Goal: Task Accomplishment & Management: Manage account settings

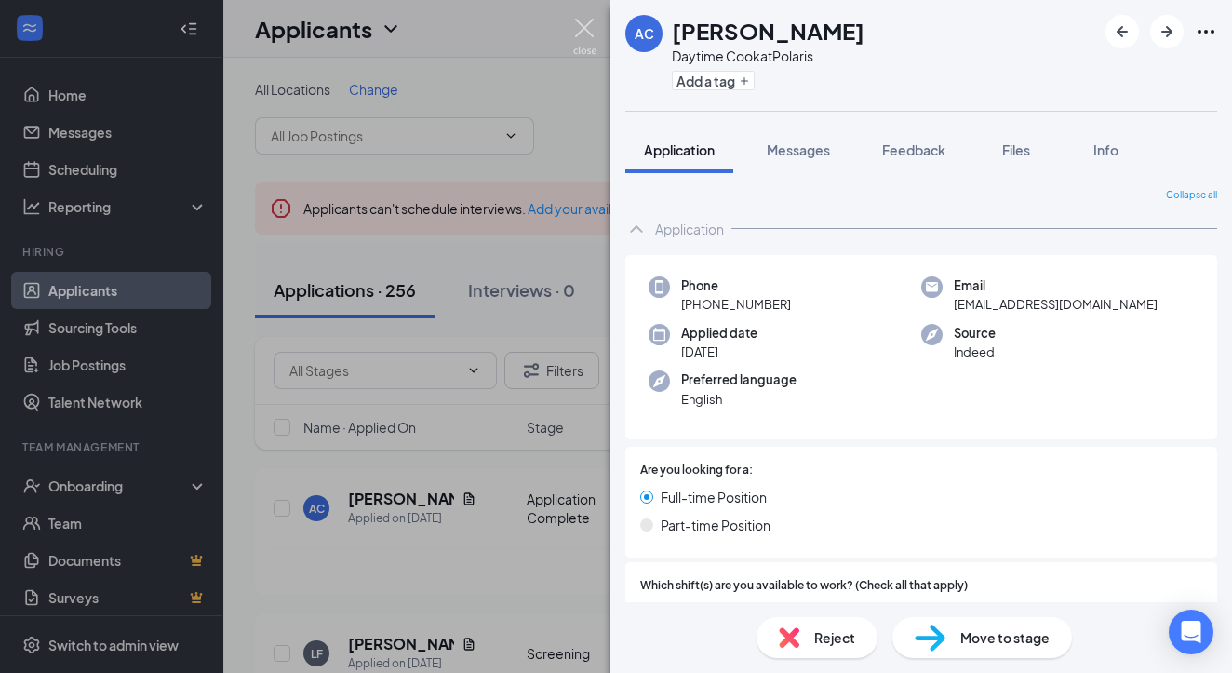
click at [583, 25] on img at bounding box center [584, 37] width 23 height 36
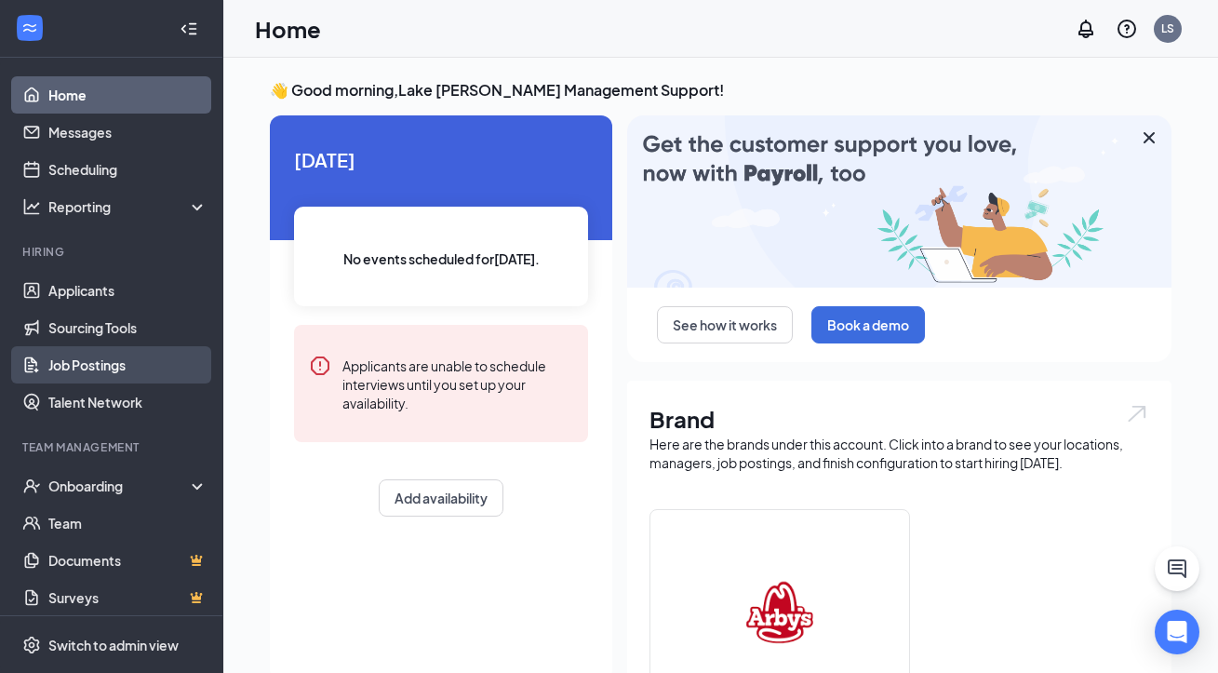
click at [128, 364] on link "Job Postings" at bounding box center [127, 364] width 159 height 37
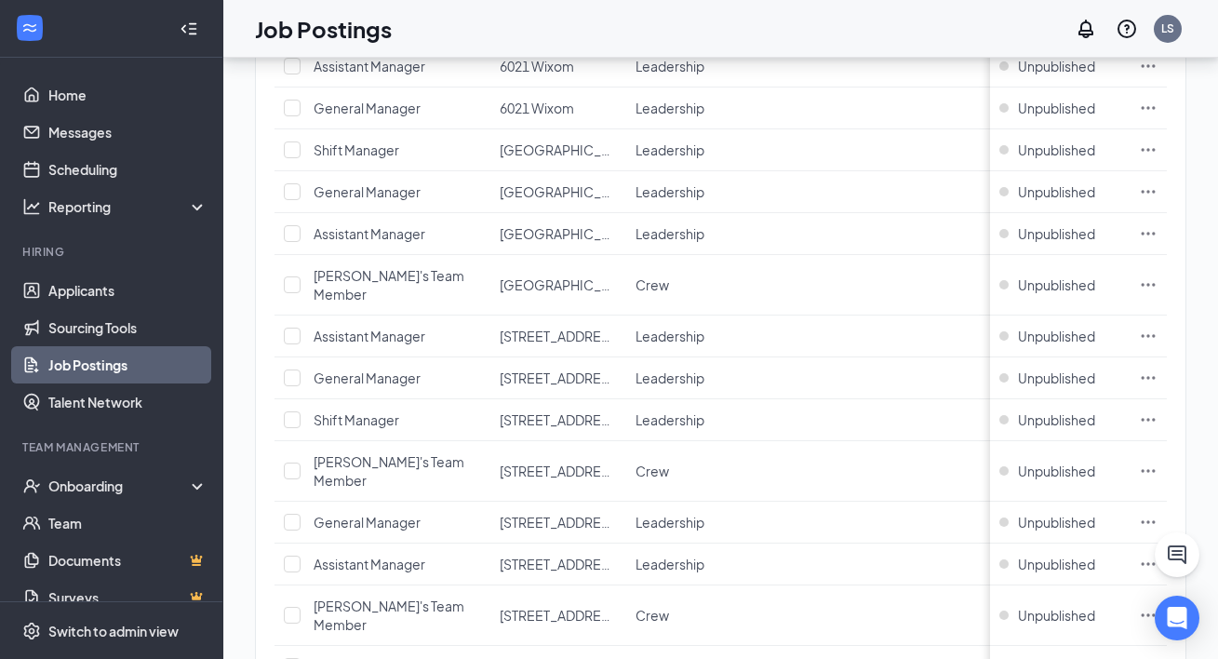
scroll to position [1869, 0]
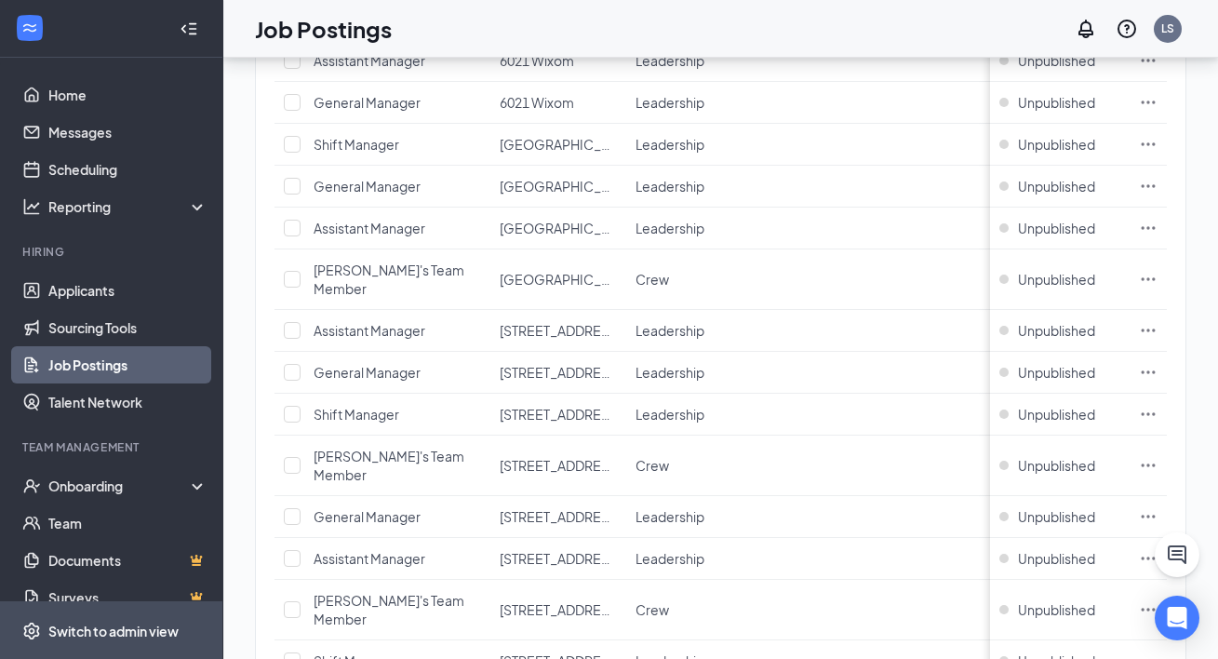
click at [109, 630] on div "Switch to admin view" at bounding box center [113, 631] width 130 height 19
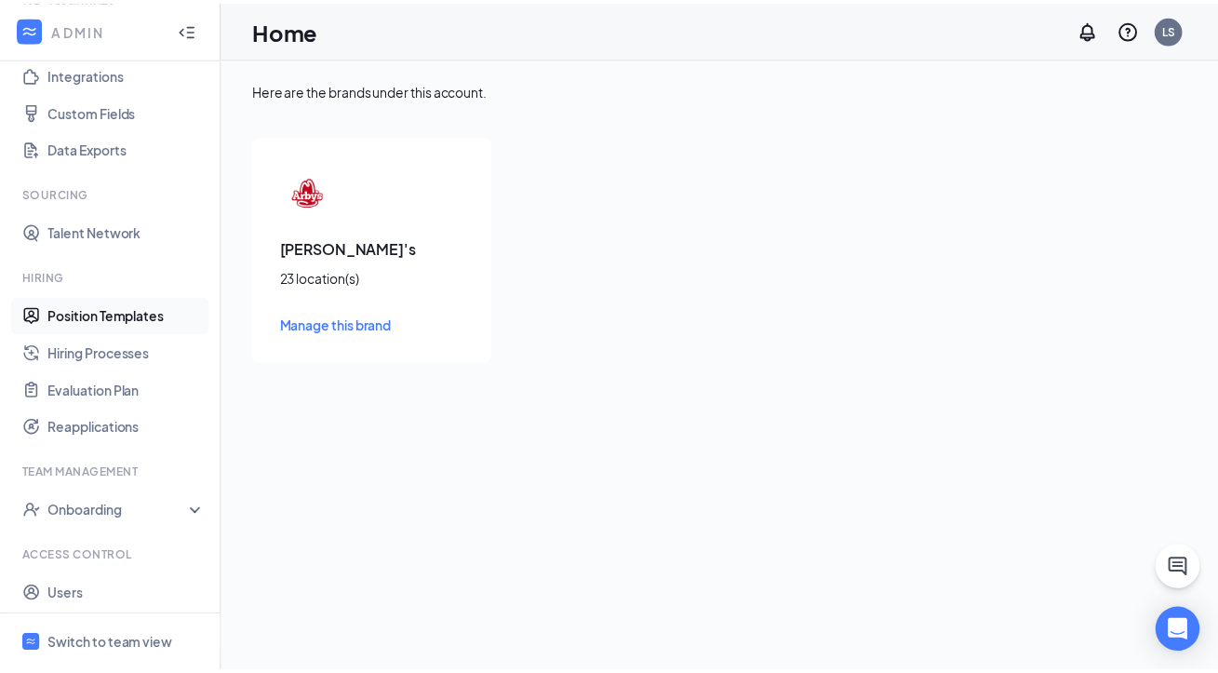
scroll to position [260, 0]
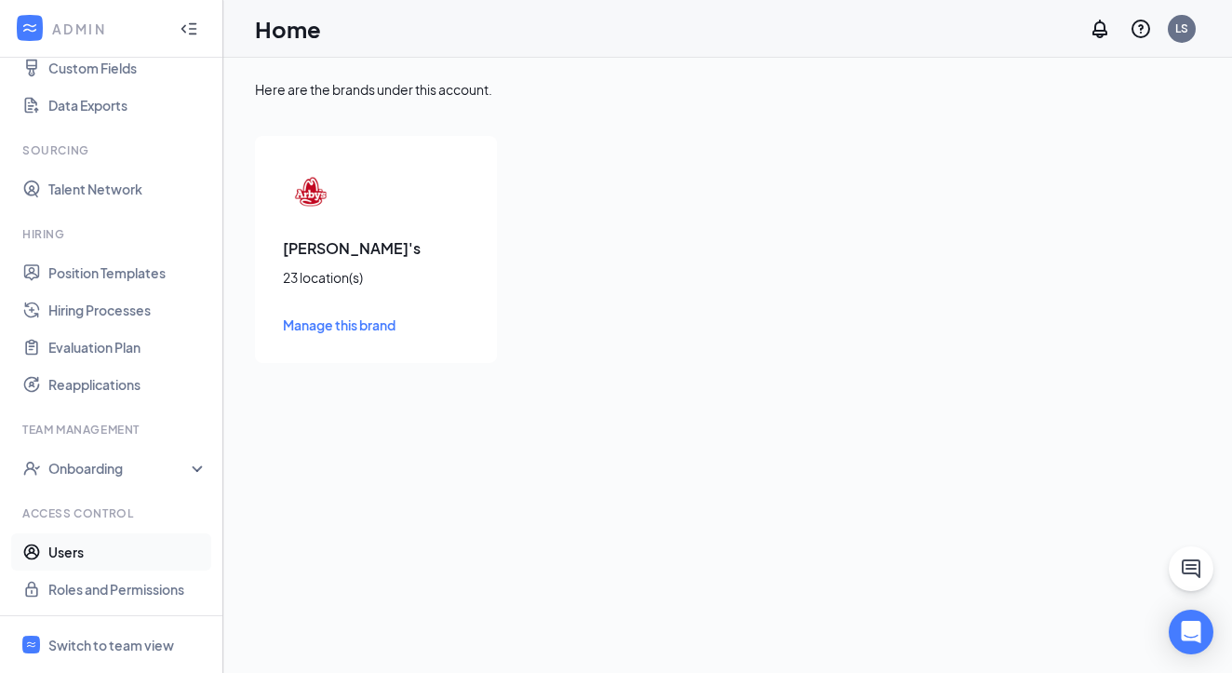
click at [106, 551] on link "Users" at bounding box center [127, 551] width 159 height 37
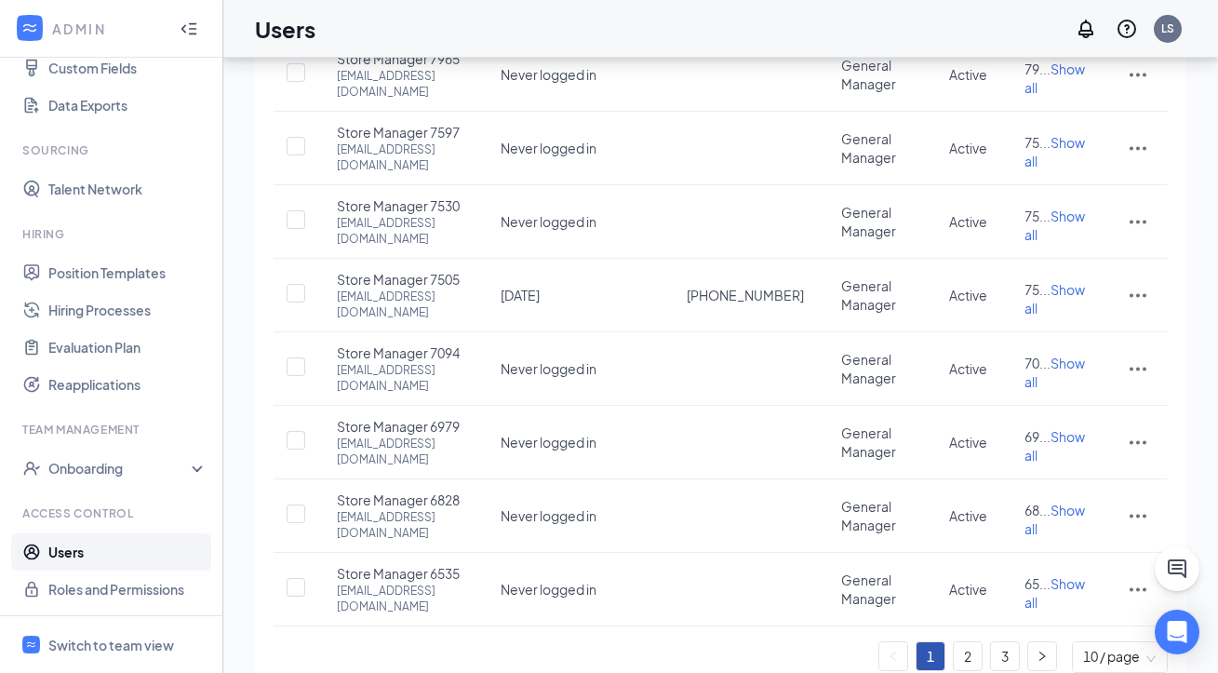
scroll to position [354, 0]
click at [1043, 642] on button "button" at bounding box center [1043, 656] width 28 height 28
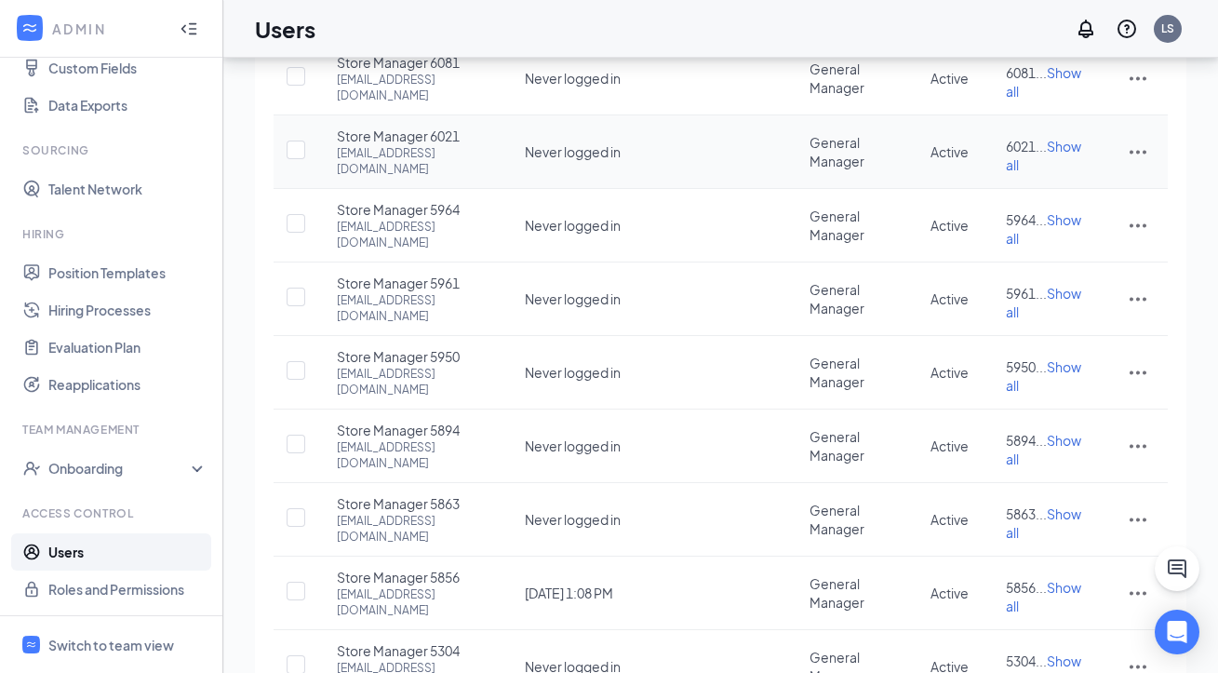
scroll to position [363, 0]
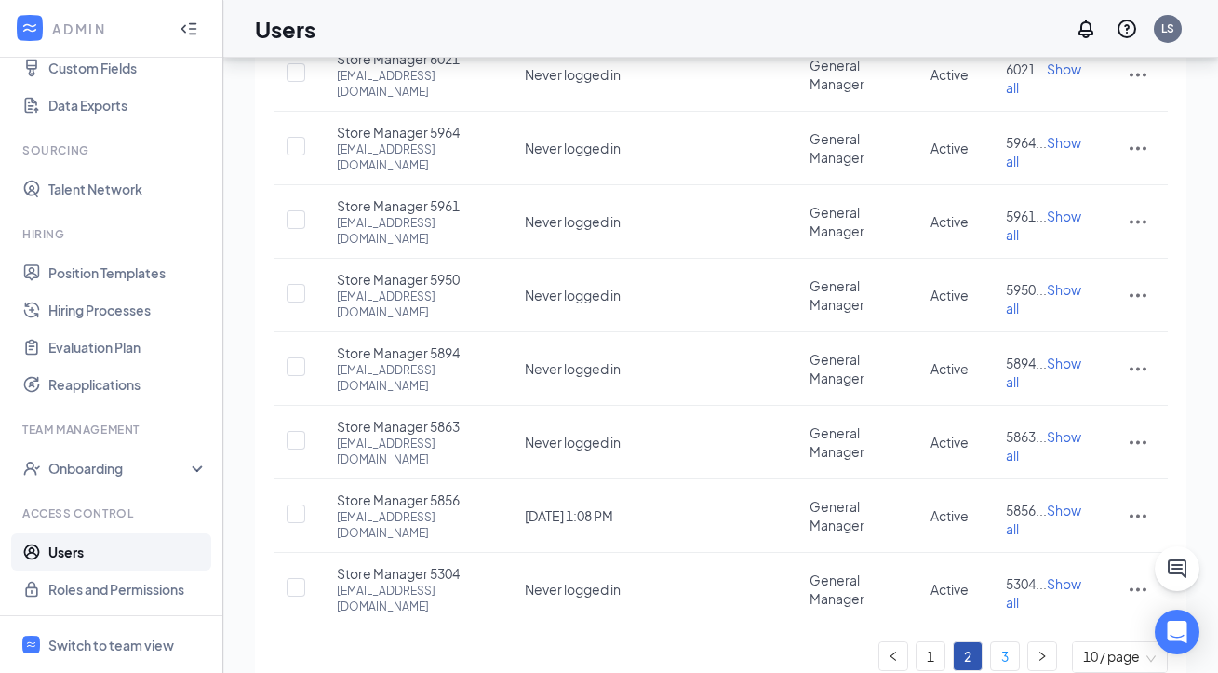
click at [1006, 642] on link "3" at bounding box center [1005, 656] width 28 height 28
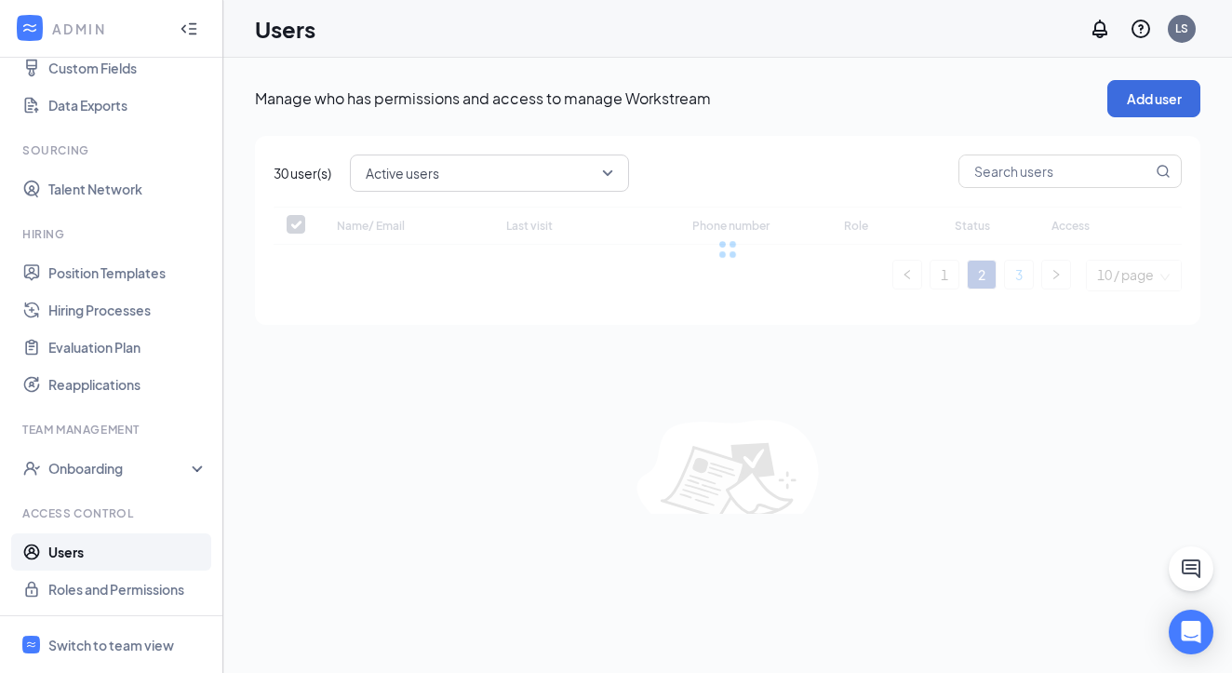
checkbox input "false"
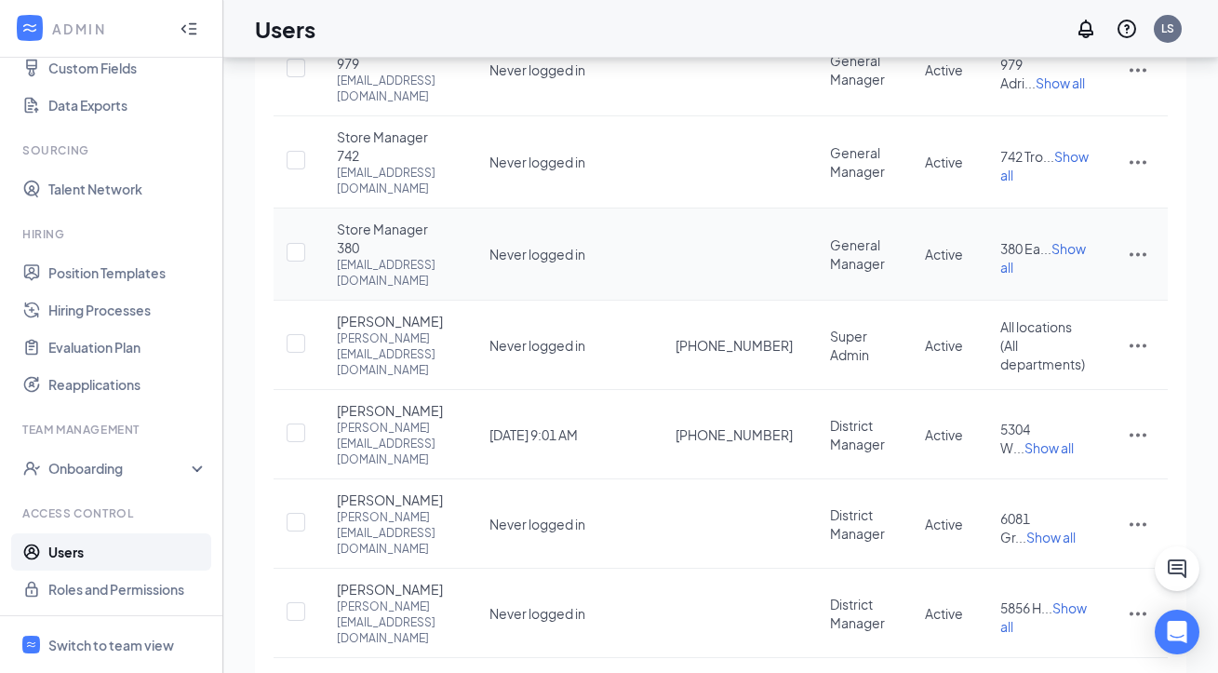
scroll to position [251, 0]
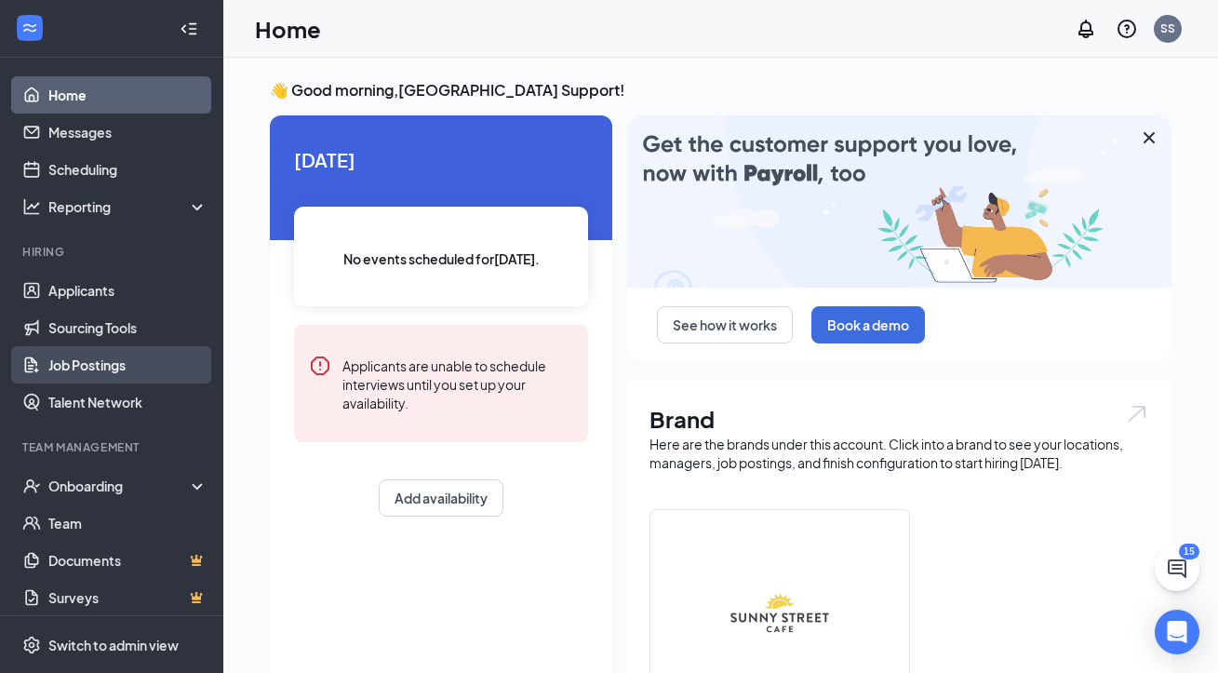
click at [127, 370] on link "Job Postings" at bounding box center [127, 364] width 159 height 37
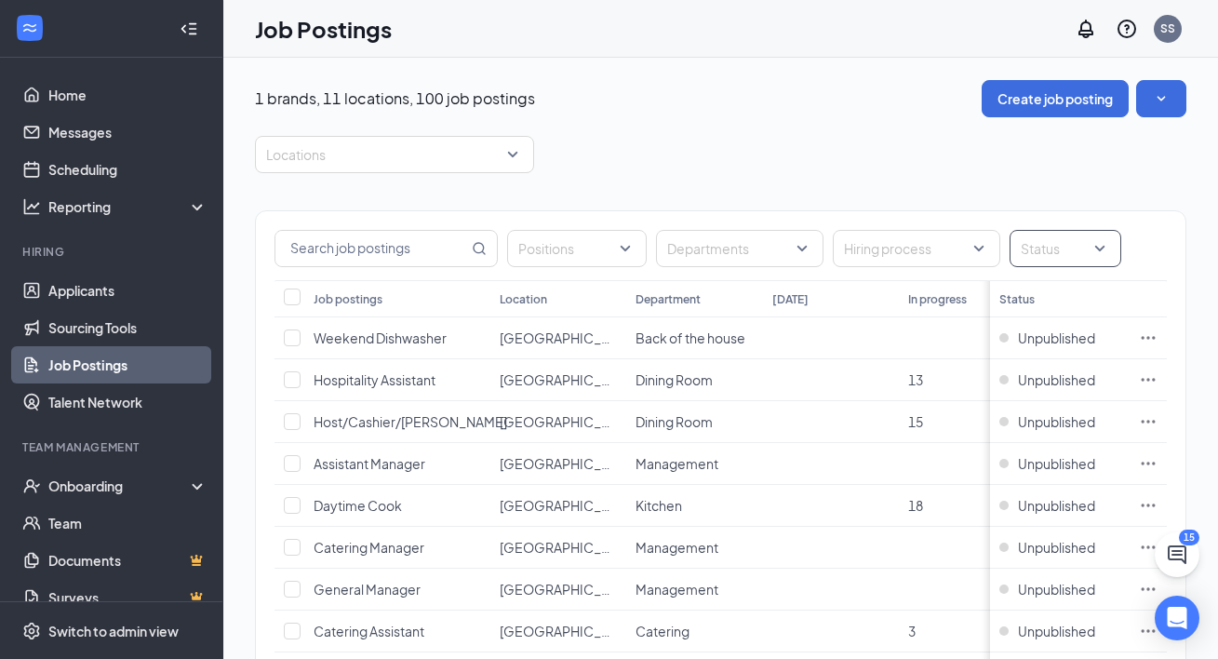
click at [1097, 243] on div at bounding box center [1057, 249] width 84 height 30
click at [1033, 343] on div at bounding box center [1033, 342] width 17 height 17
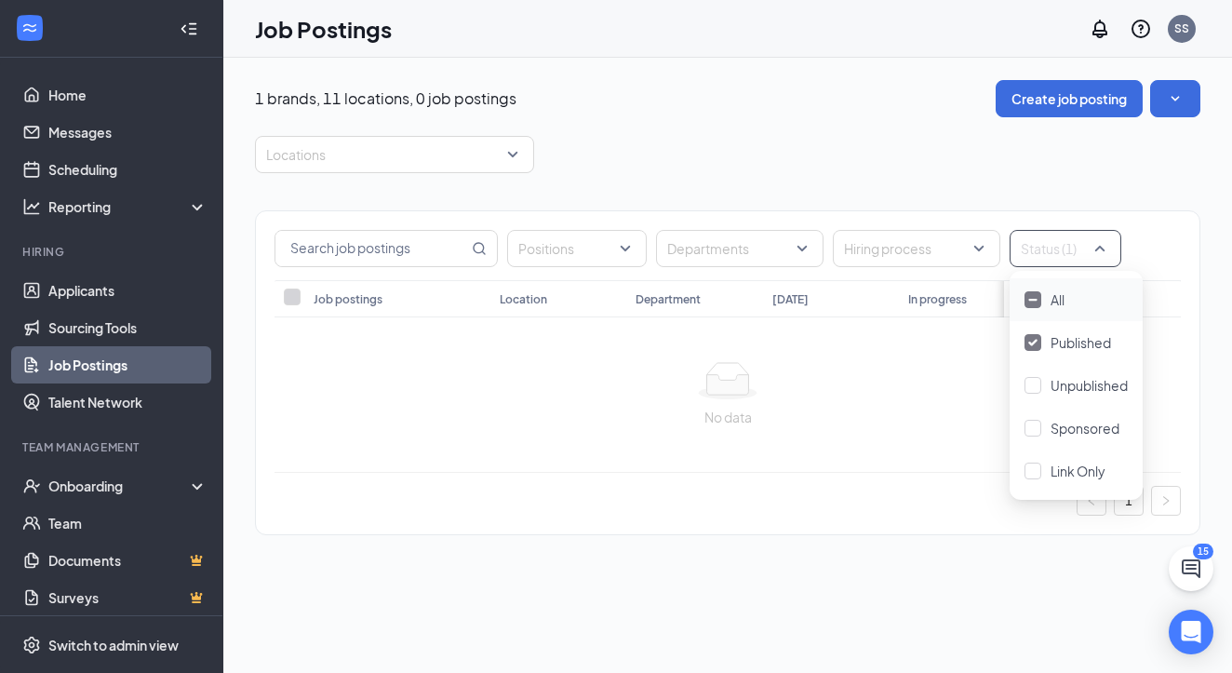
click at [1034, 295] on div at bounding box center [1033, 299] width 17 height 17
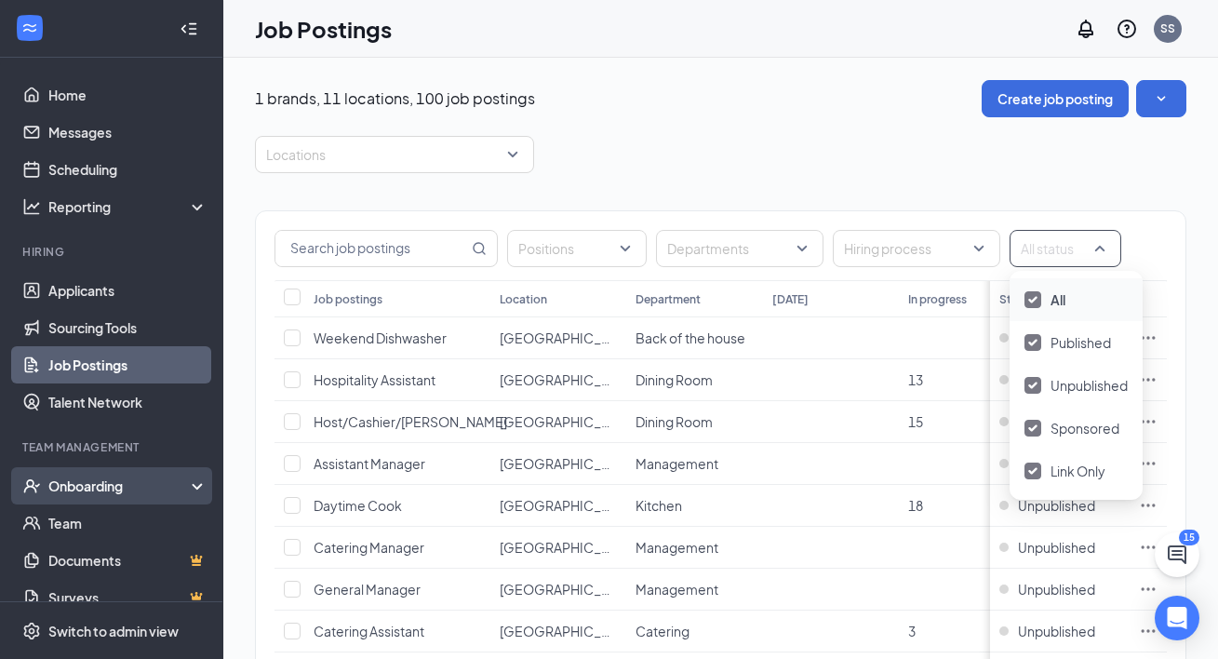
click at [114, 487] on div "Onboarding" at bounding box center [119, 486] width 143 height 19
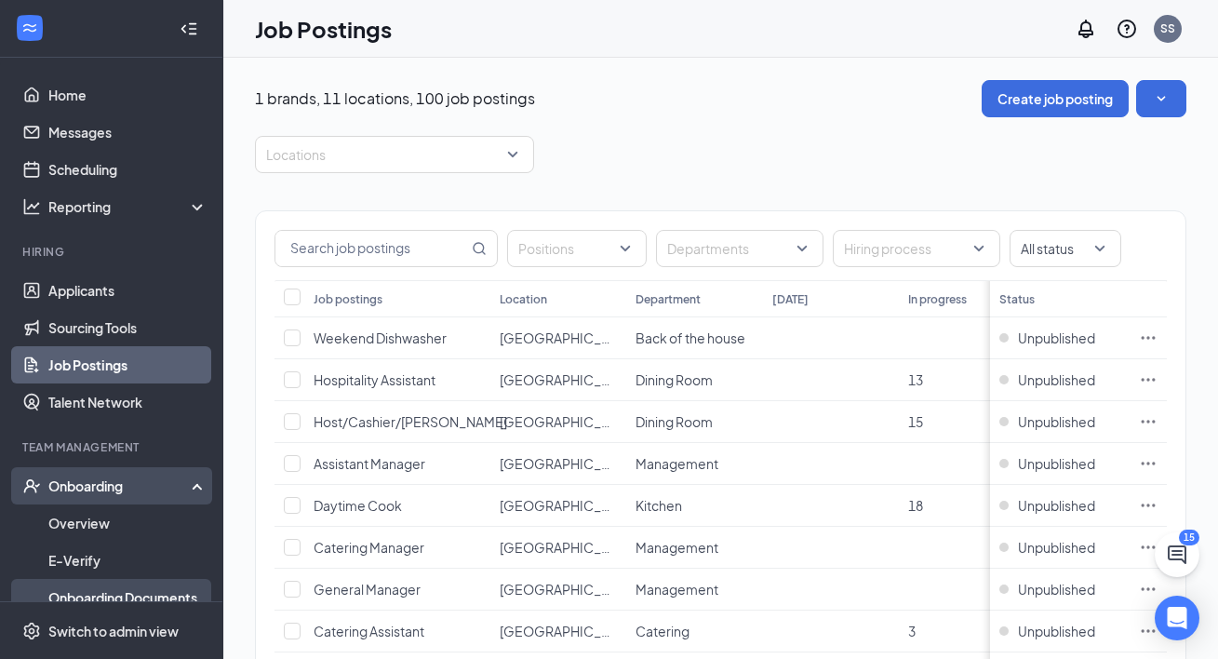
click at [137, 599] on link "Onboarding Documents" at bounding box center [127, 597] width 159 height 37
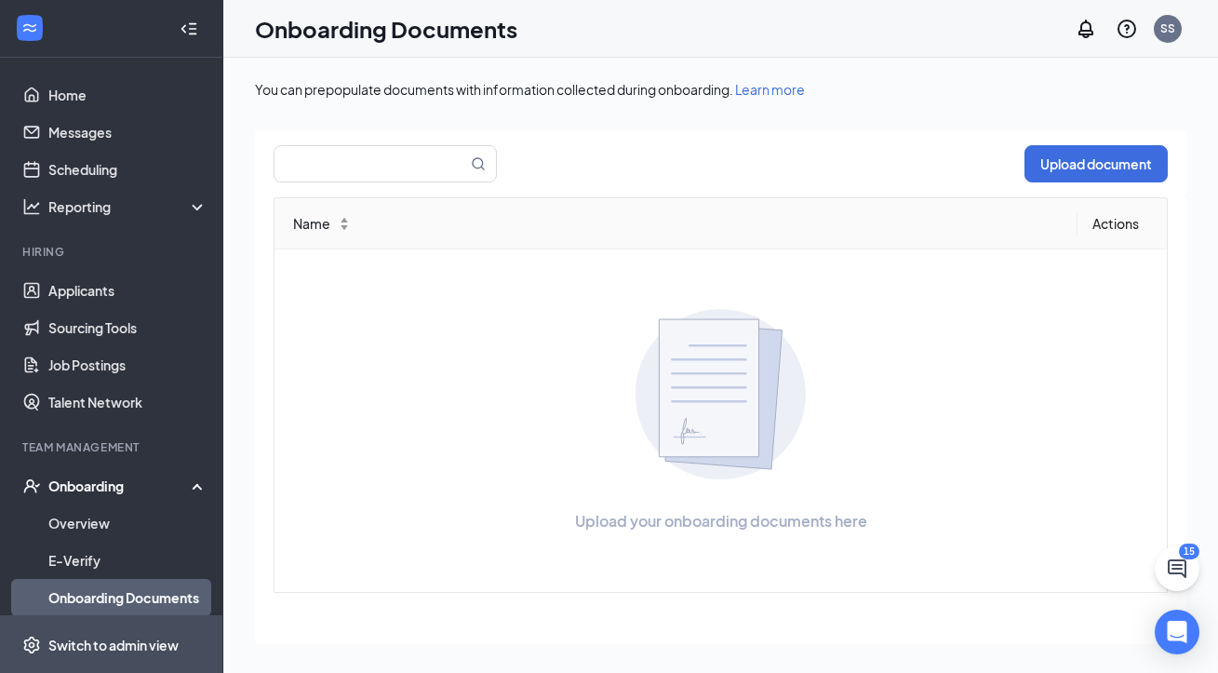
click at [147, 649] on div "Switch to admin view" at bounding box center [113, 645] width 130 height 19
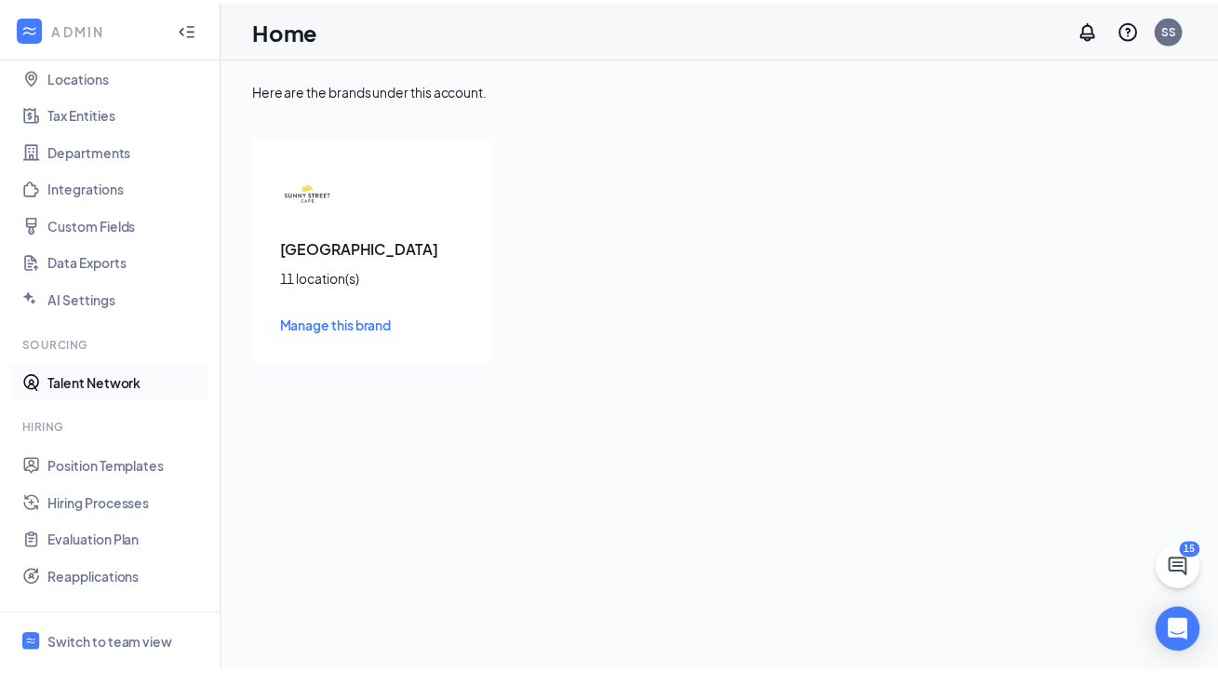
scroll to position [297, 0]
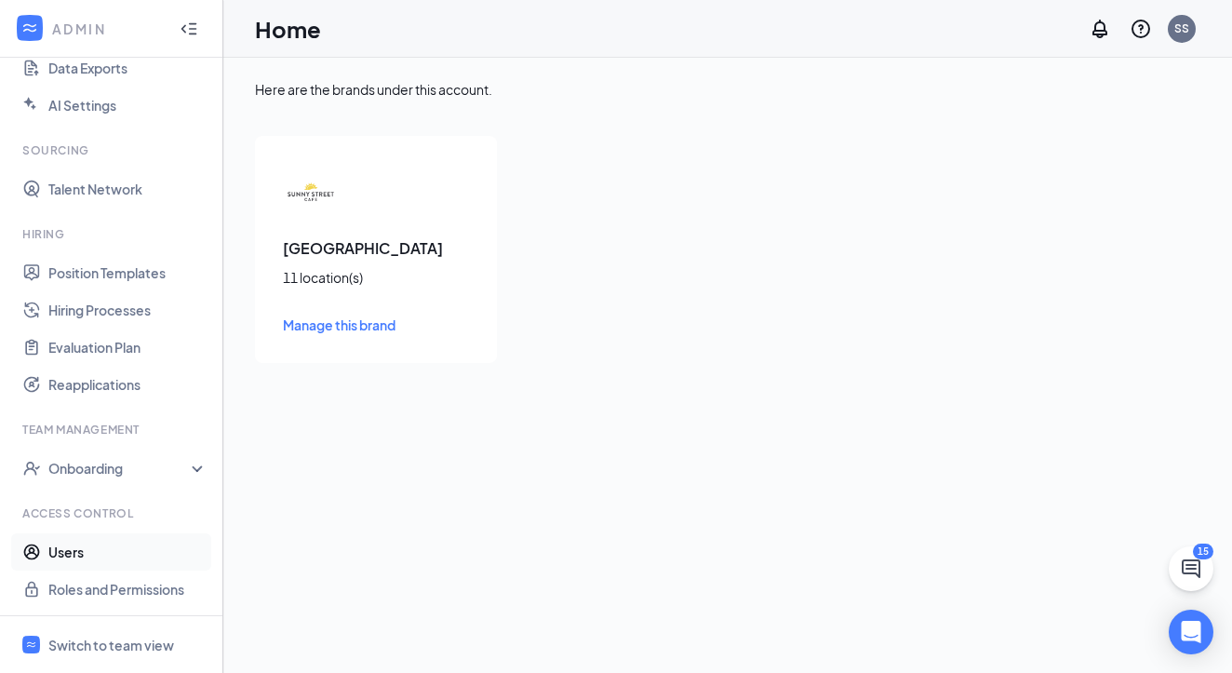
click at [127, 556] on link "Users" at bounding box center [127, 551] width 159 height 37
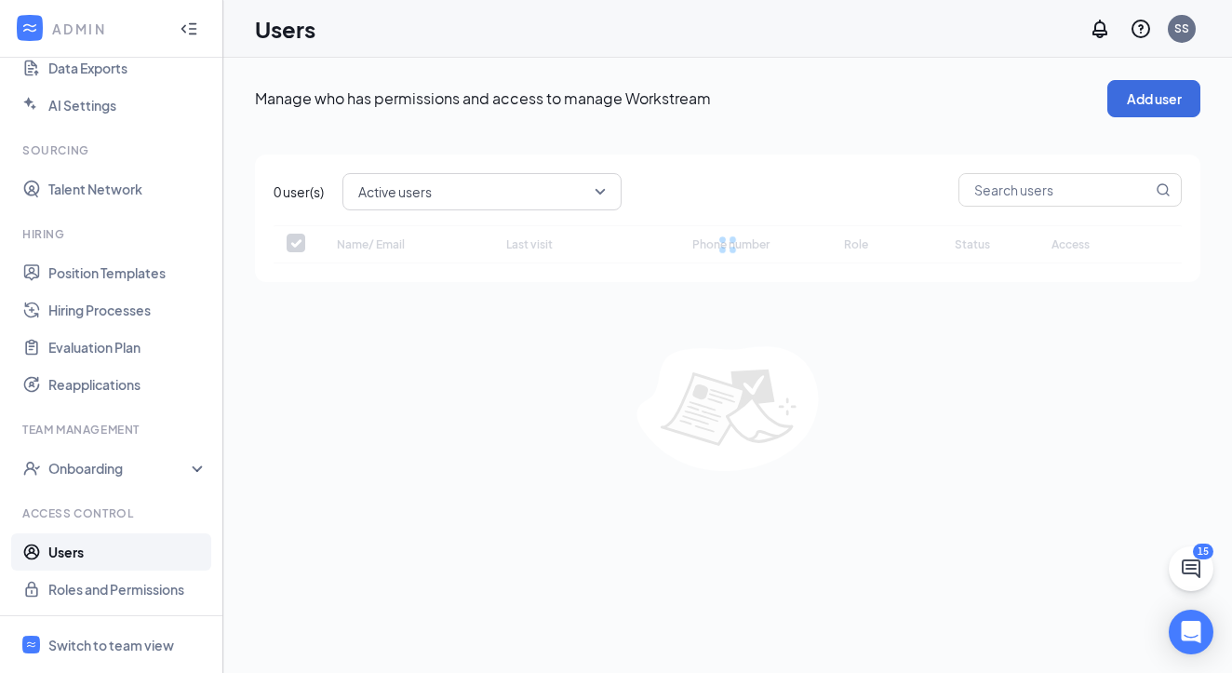
checkbox input "false"
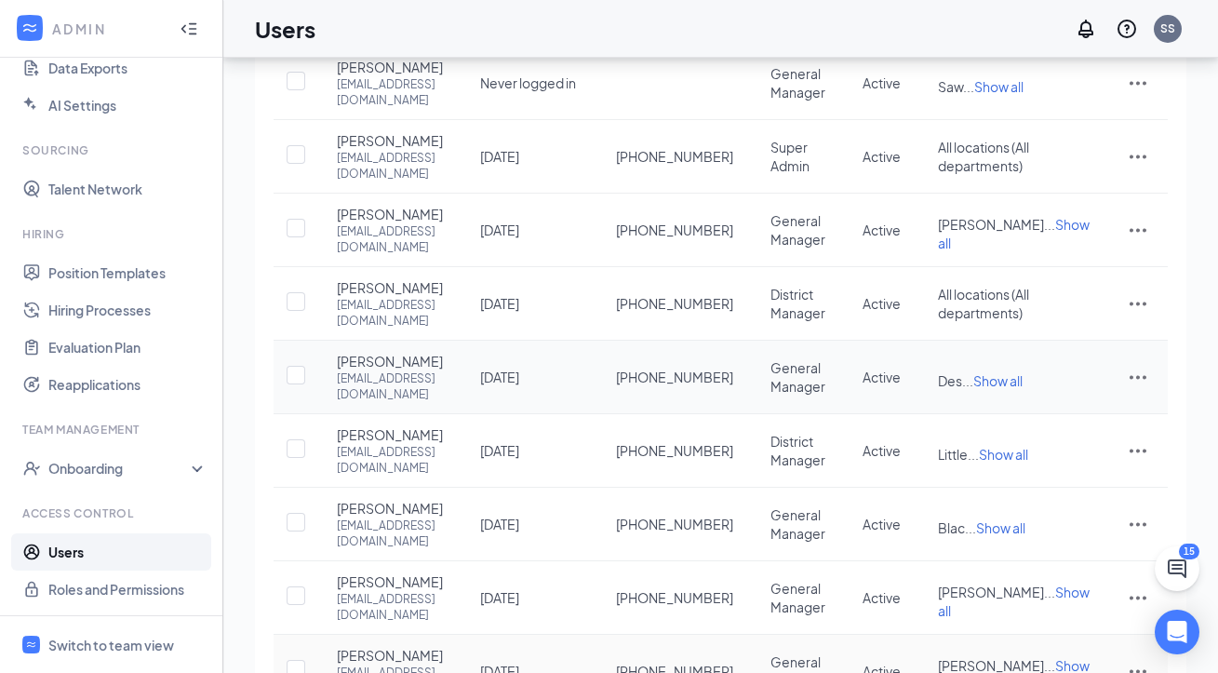
scroll to position [192, 0]
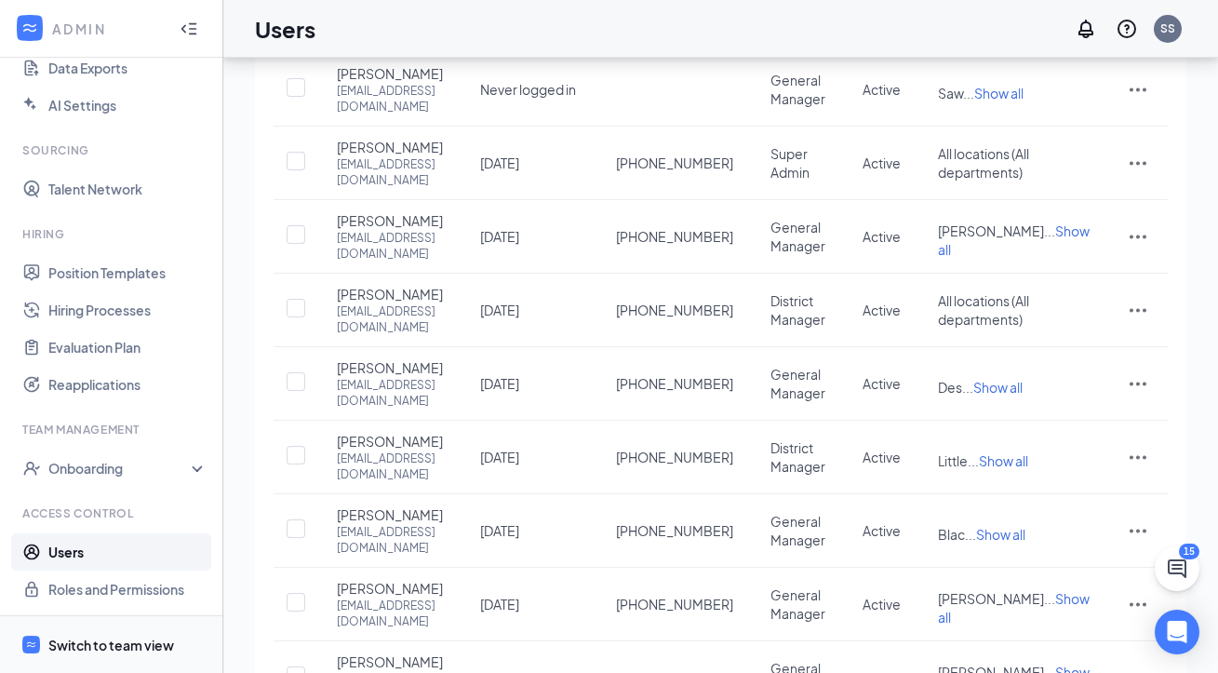
click at [115, 639] on div "Switch to team view" at bounding box center [111, 645] width 126 height 19
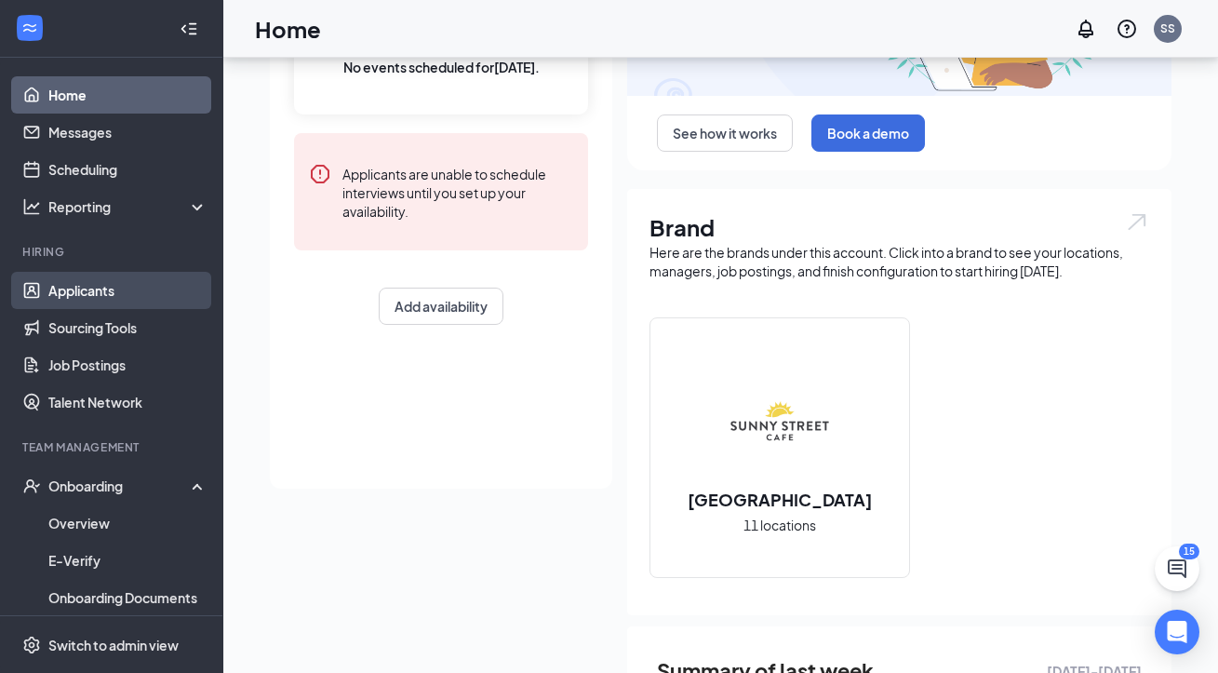
click at [142, 295] on link "Applicants" at bounding box center [127, 290] width 159 height 37
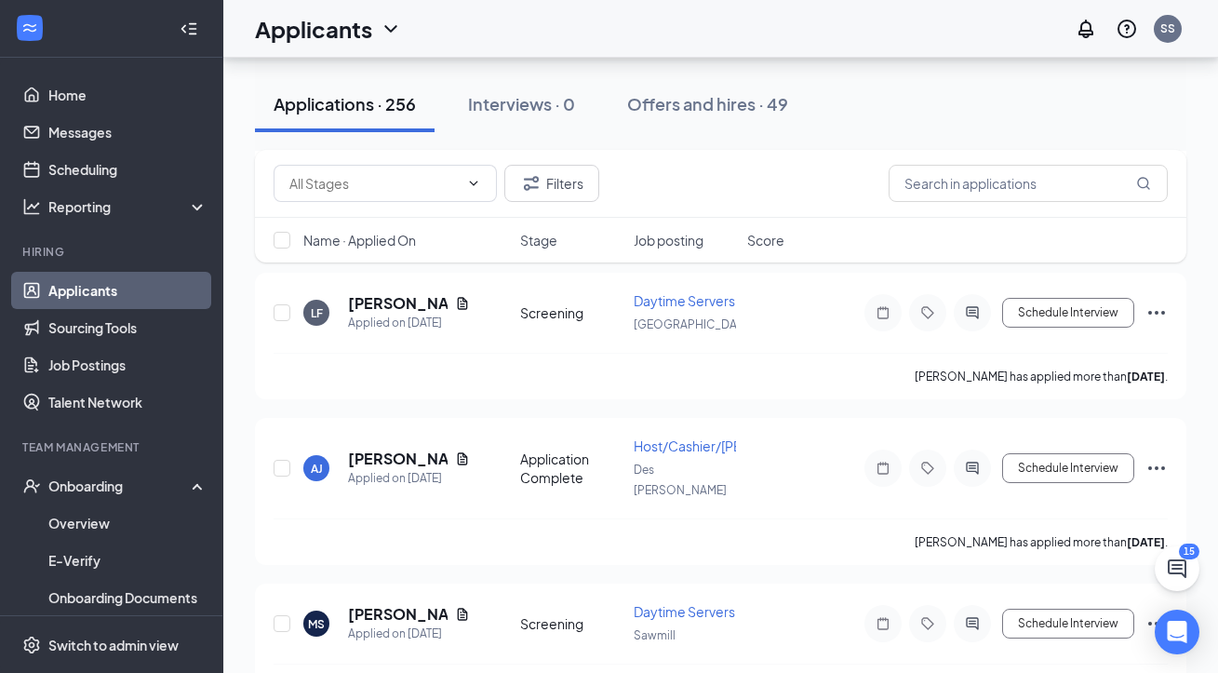
scroll to position [346, 0]
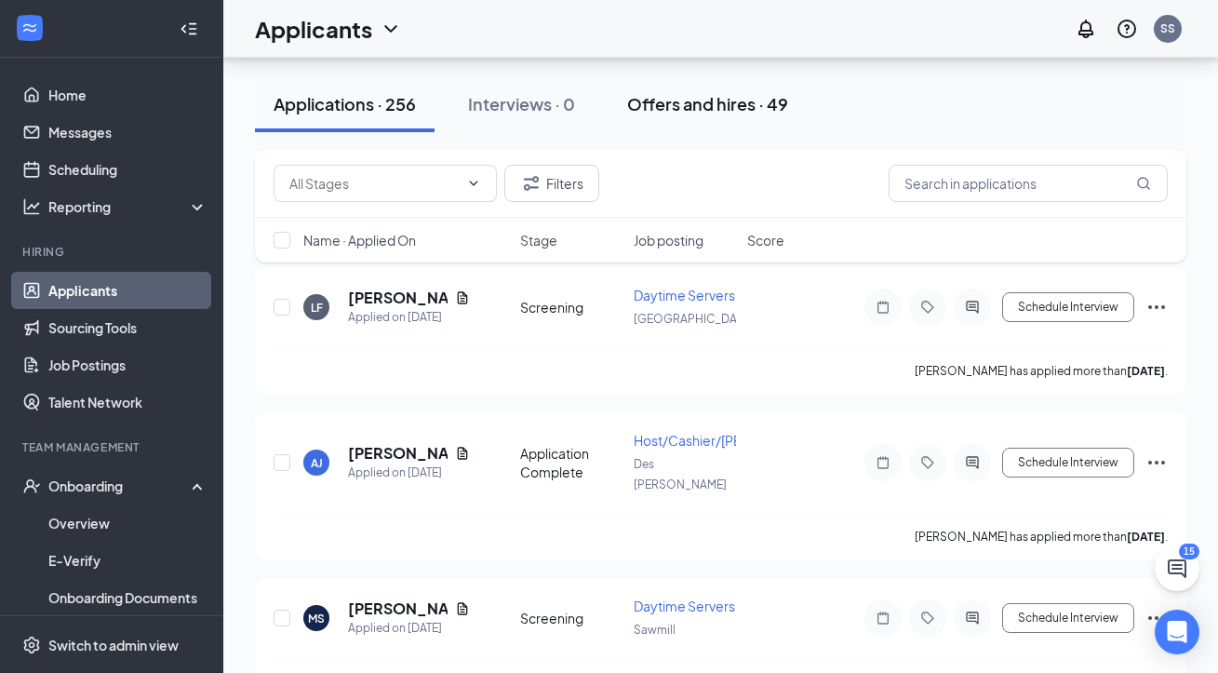
click at [708, 101] on div "Offers and hires · 49" at bounding box center [707, 103] width 161 height 23
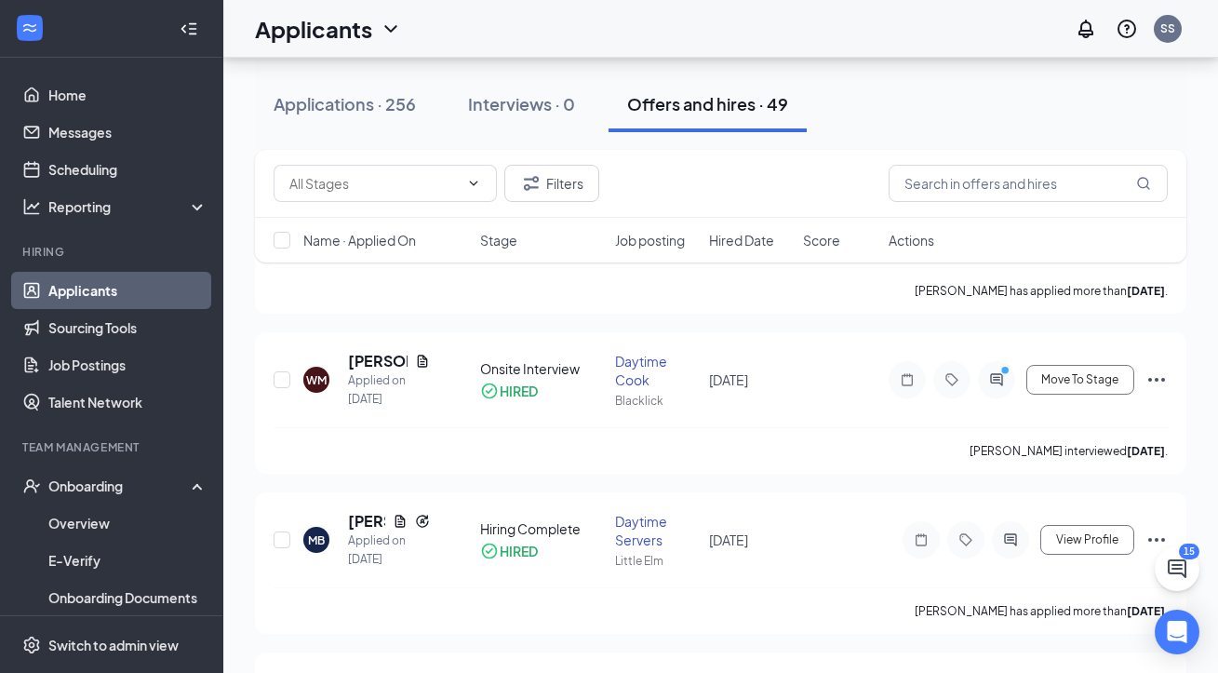
scroll to position [783, 0]
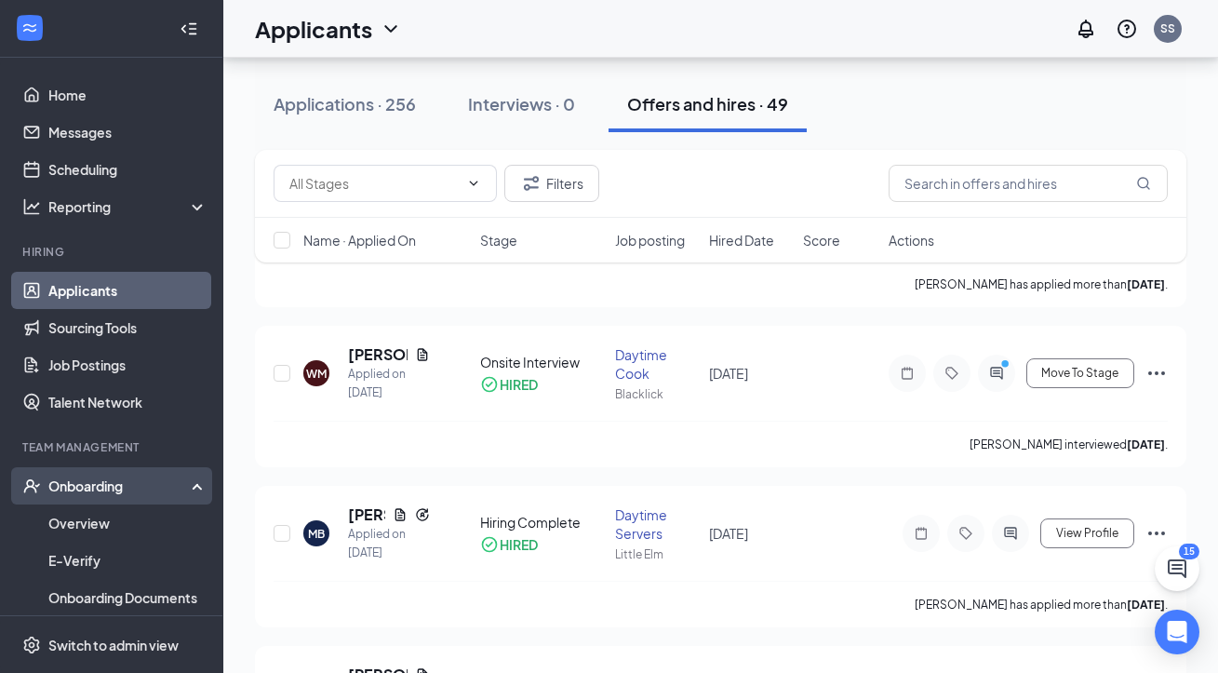
click at [101, 482] on div "Onboarding" at bounding box center [119, 486] width 143 height 19
click at [120, 485] on div "Onboarding" at bounding box center [119, 486] width 143 height 19
click at [359, 107] on div "Applications · 256" at bounding box center [345, 103] width 142 height 23
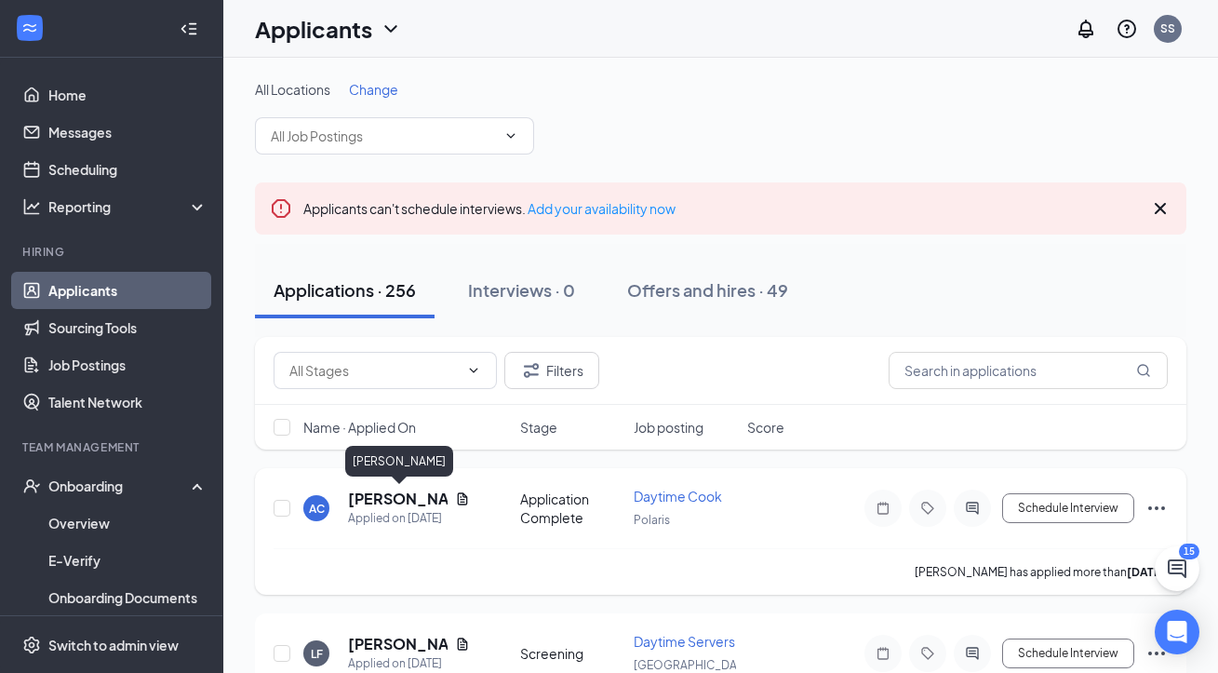
click at [377, 502] on h5 "Albert Chambers" at bounding box center [398, 499] width 100 height 20
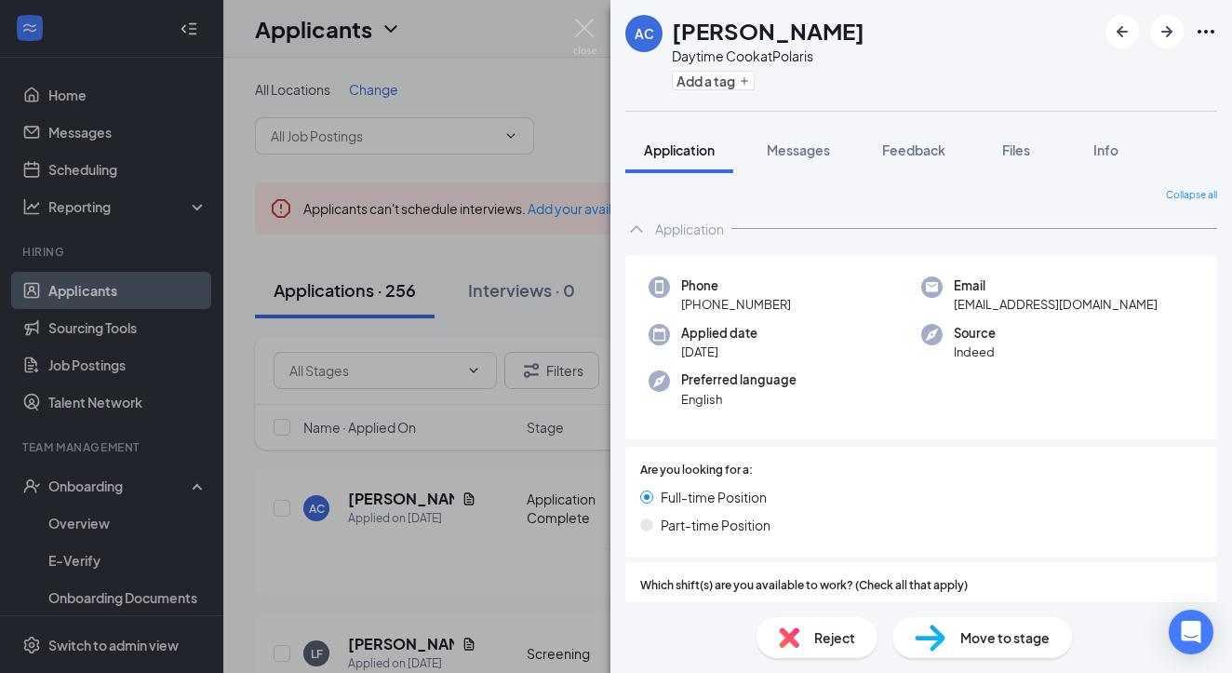
click at [407, 571] on div "AC Albert Chambers Daytime Cook at Polaris Add a tag Application Messages Feedb…" at bounding box center [616, 336] width 1232 height 673
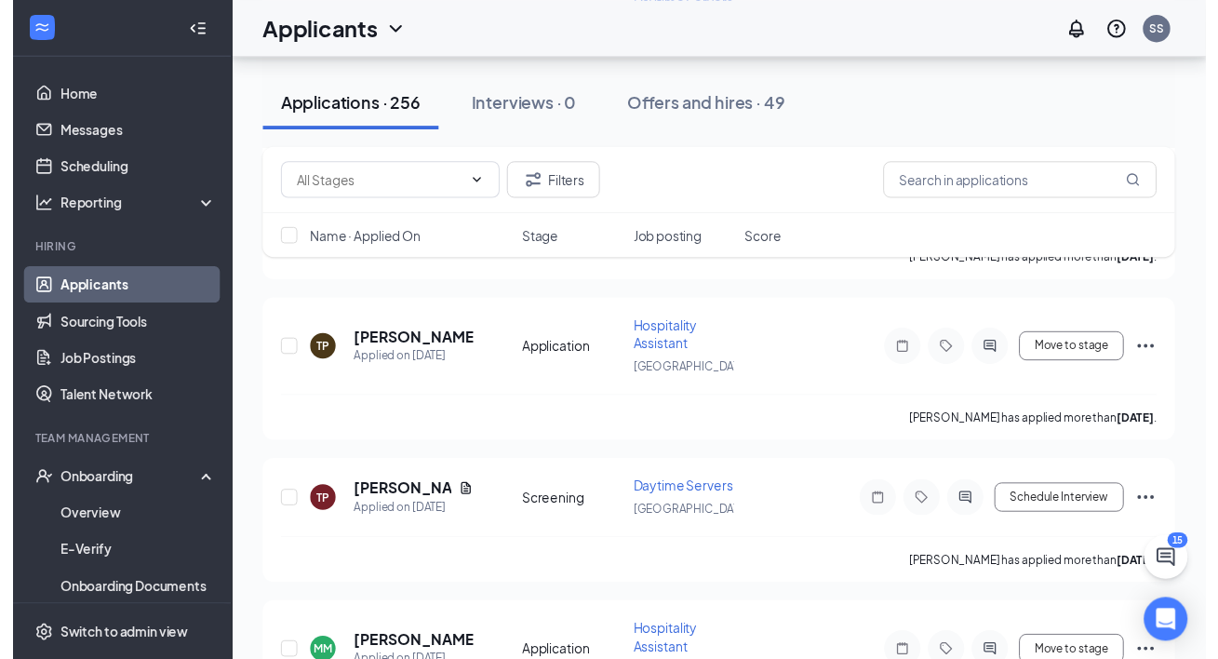
scroll to position [1245, 0]
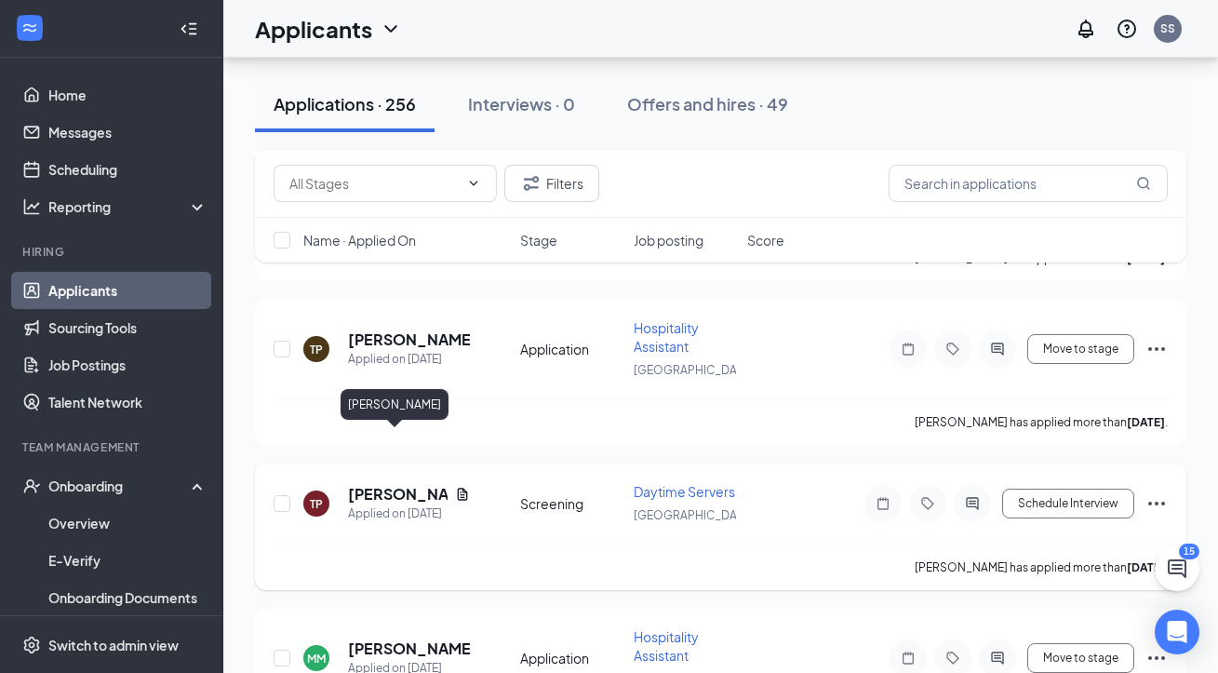
click at [378, 484] on h5 "Tajuana Poindexter" at bounding box center [398, 494] width 100 height 20
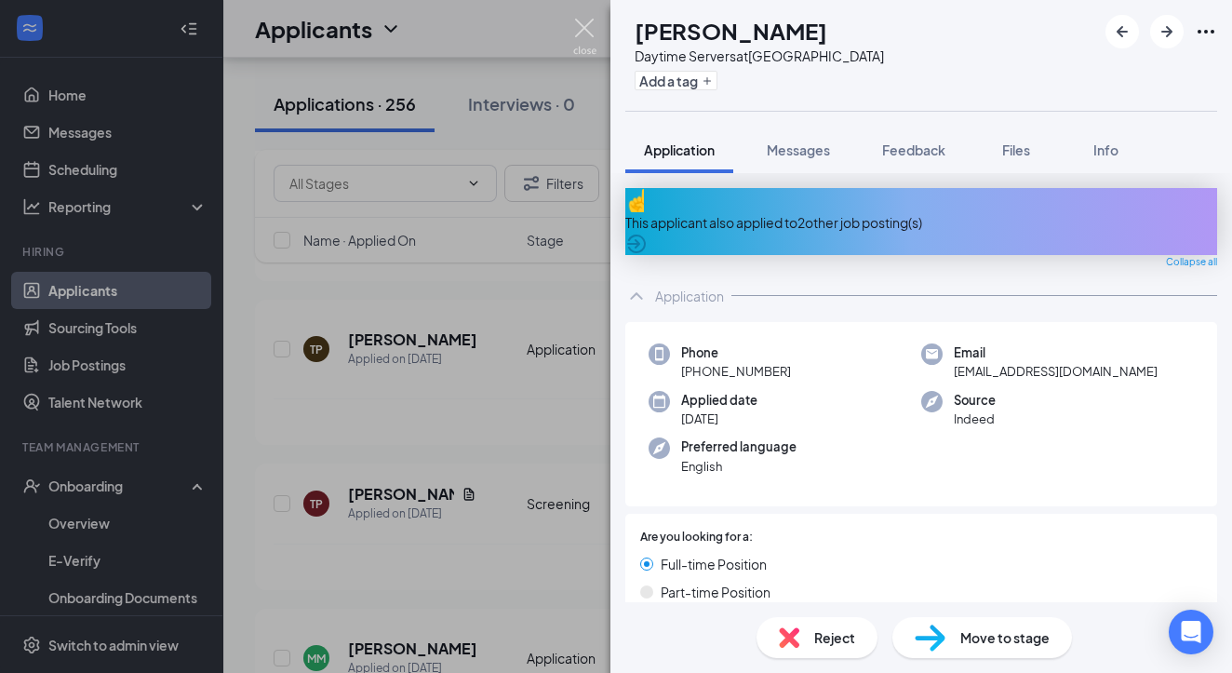
click at [585, 30] on img at bounding box center [584, 37] width 23 height 36
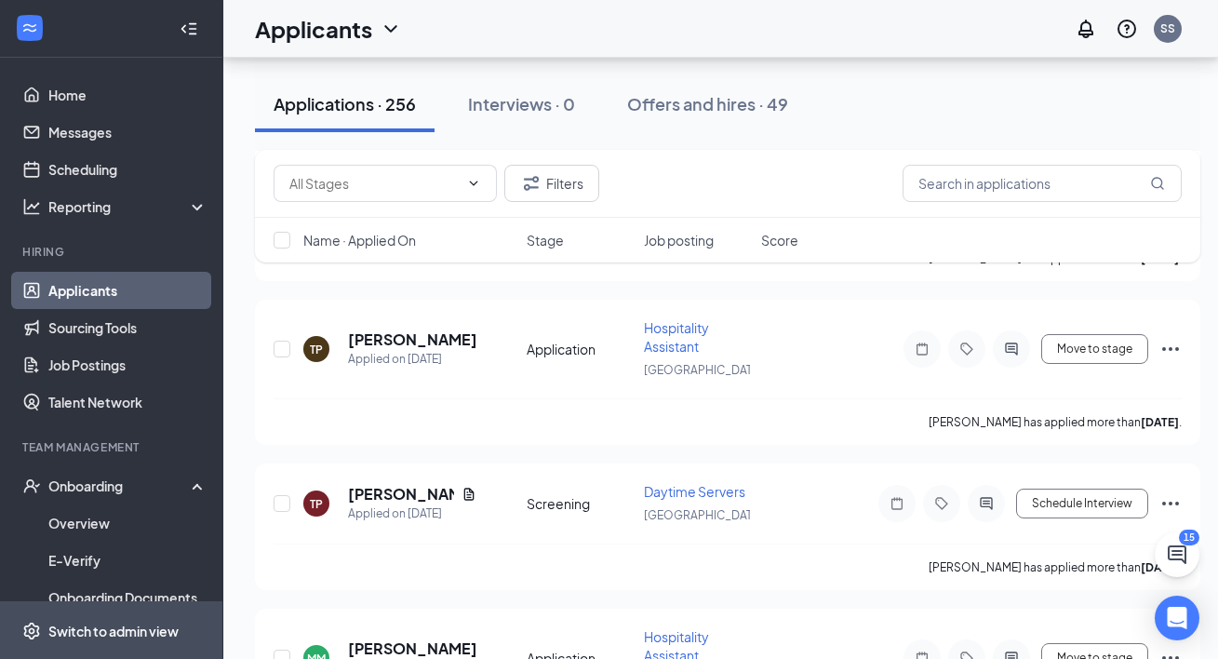
click at [105, 640] on div "Switch to admin view" at bounding box center [113, 631] width 130 height 19
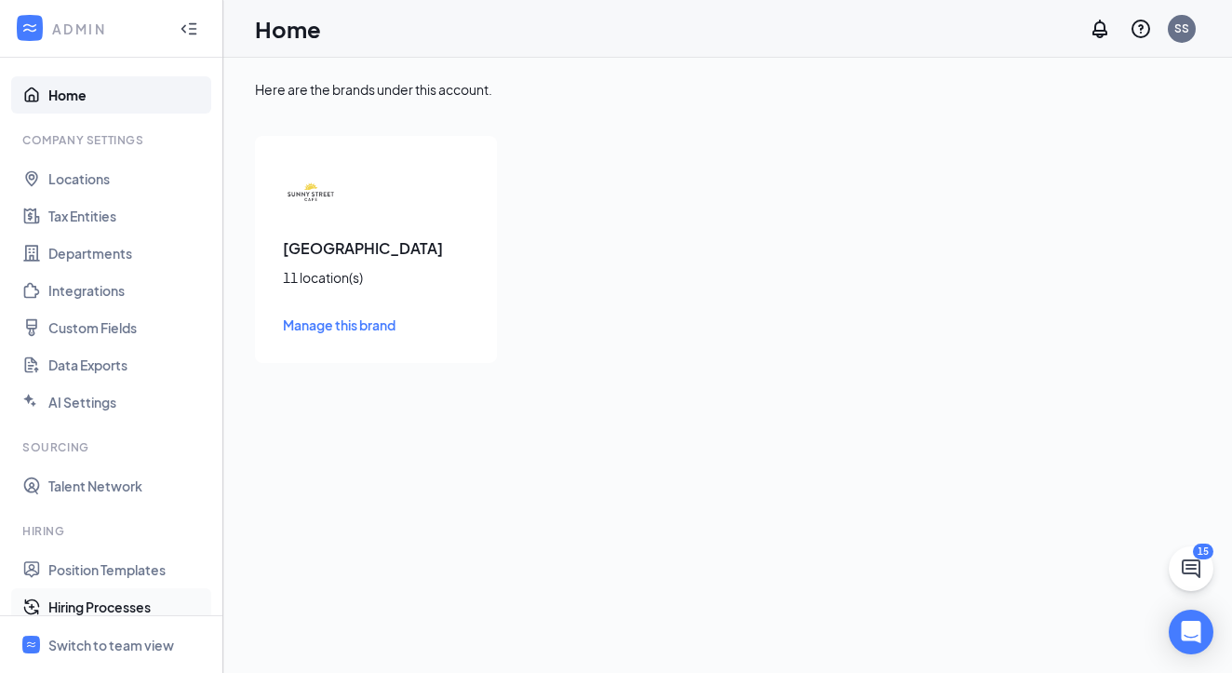
click at [120, 602] on link "Hiring Processes" at bounding box center [127, 606] width 159 height 37
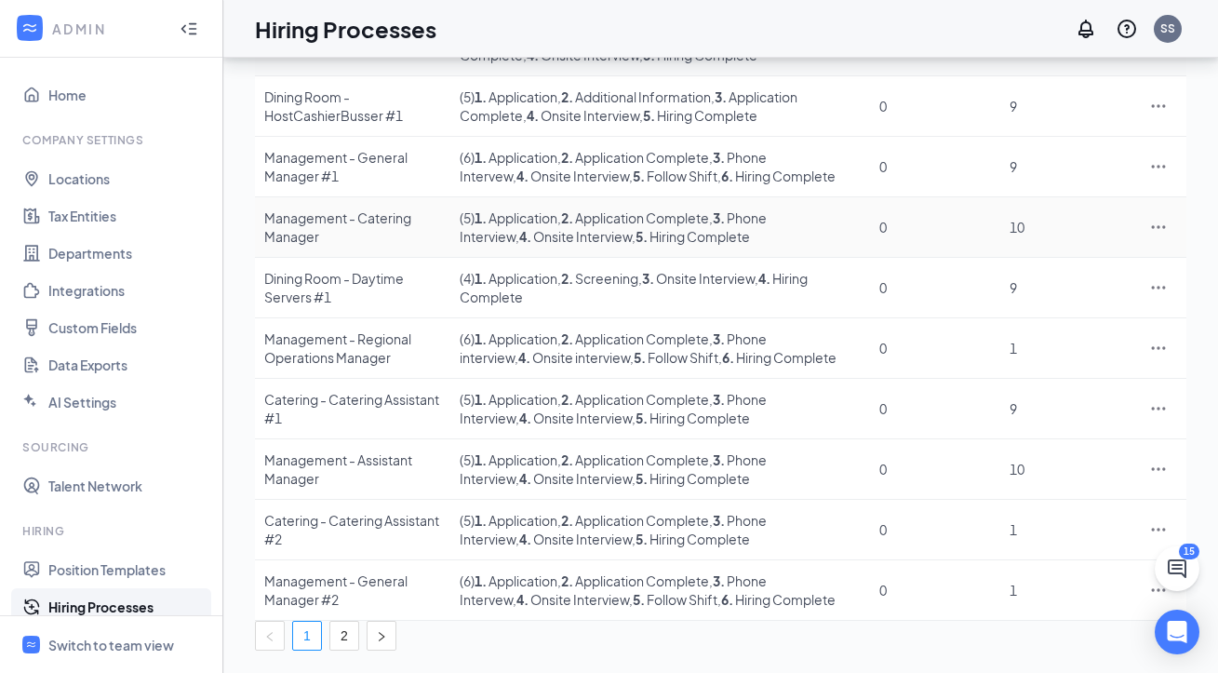
scroll to position [408, 0]
click at [384, 631] on icon "right" at bounding box center [382, 635] width 6 height 9
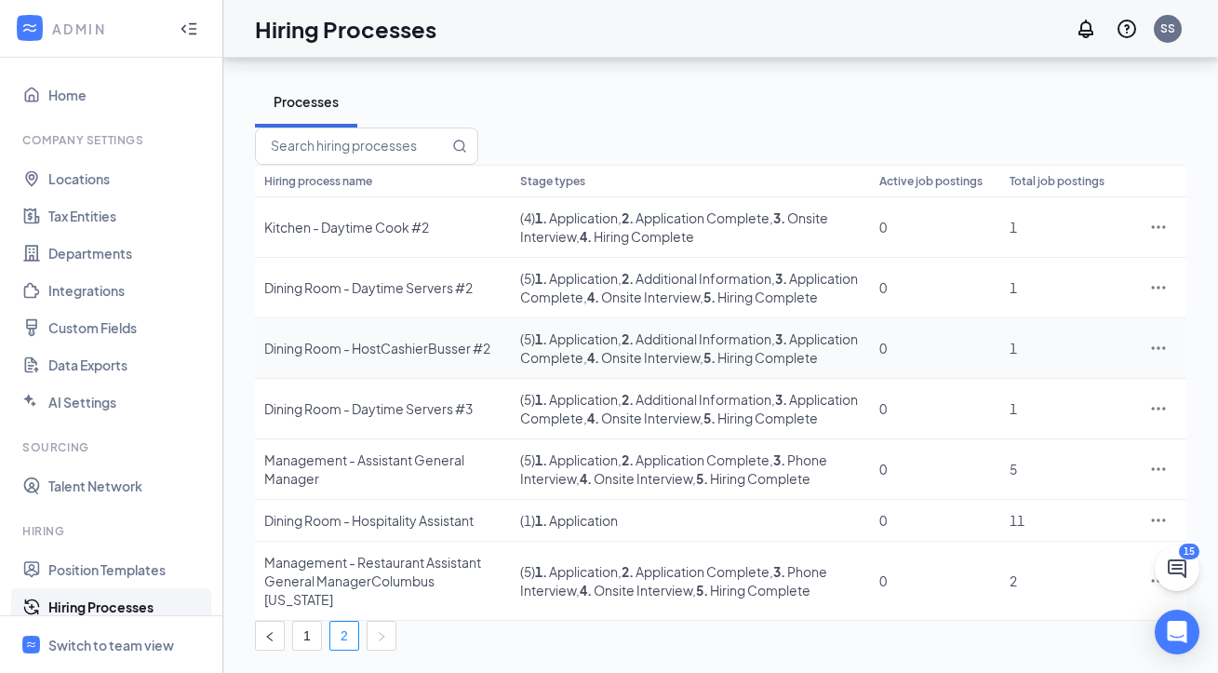
scroll to position [208, 0]
click at [276, 631] on icon "left" at bounding box center [269, 636] width 11 height 11
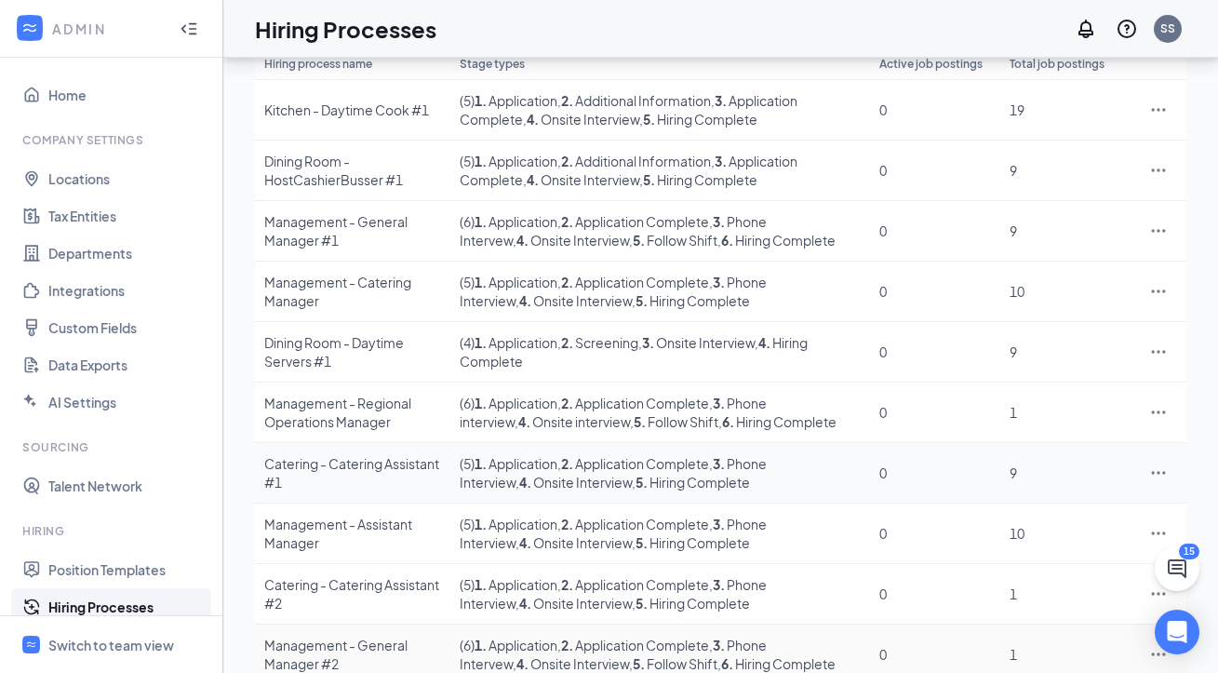
scroll to position [0, 0]
